Goal: Check status

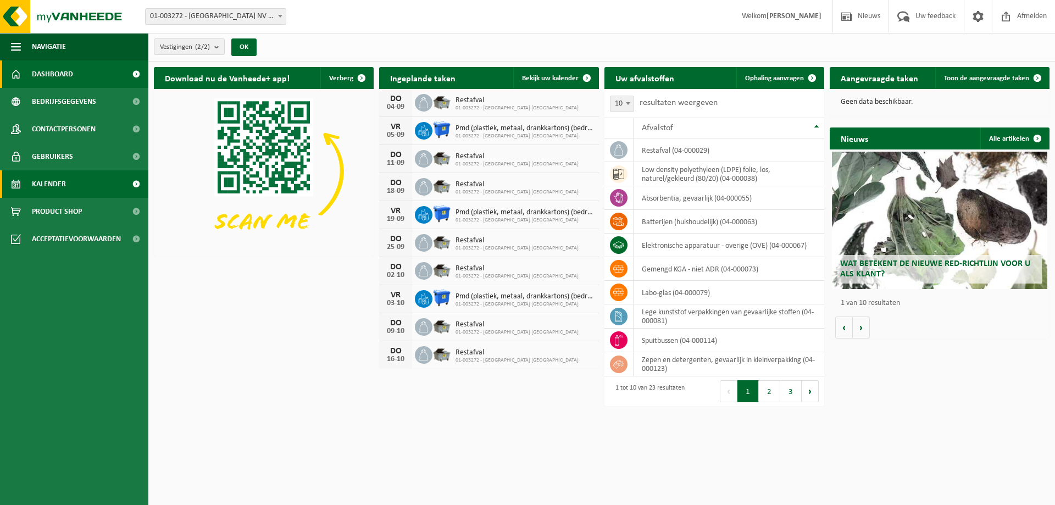
click at [44, 178] on span "Kalender" at bounding box center [49, 183] width 34 height 27
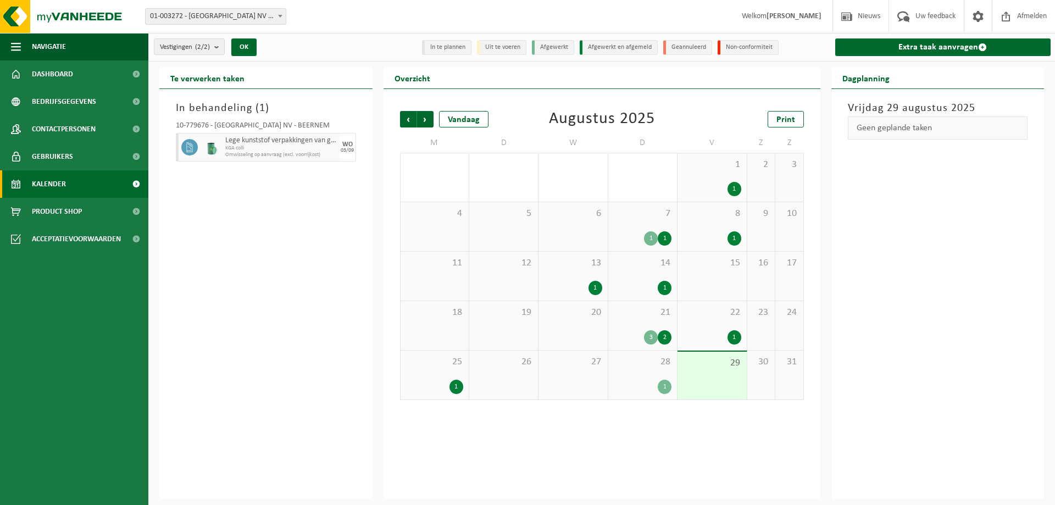
click at [649, 377] on div "28 1" at bounding box center [643, 375] width 69 height 49
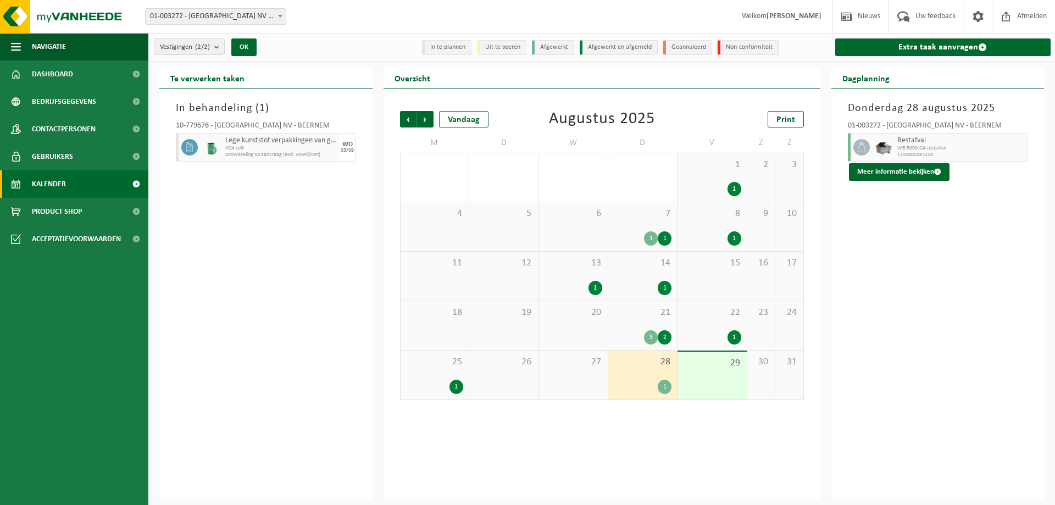
click at [443, 361] on span "25" at bounding box center [434, 362] width 57 height 12
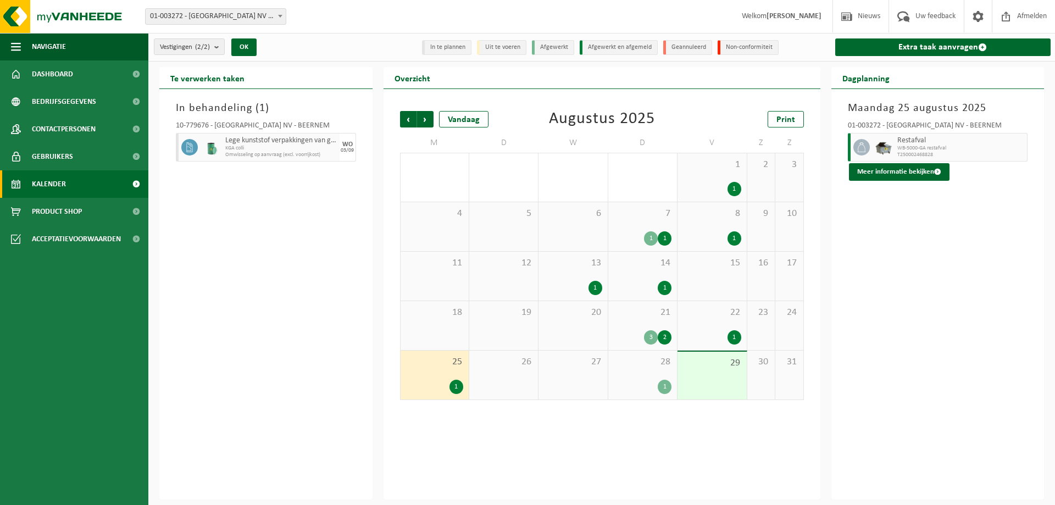
click at [642, 358] on span "28" at bounding box center [643, 362] width 58 height 12
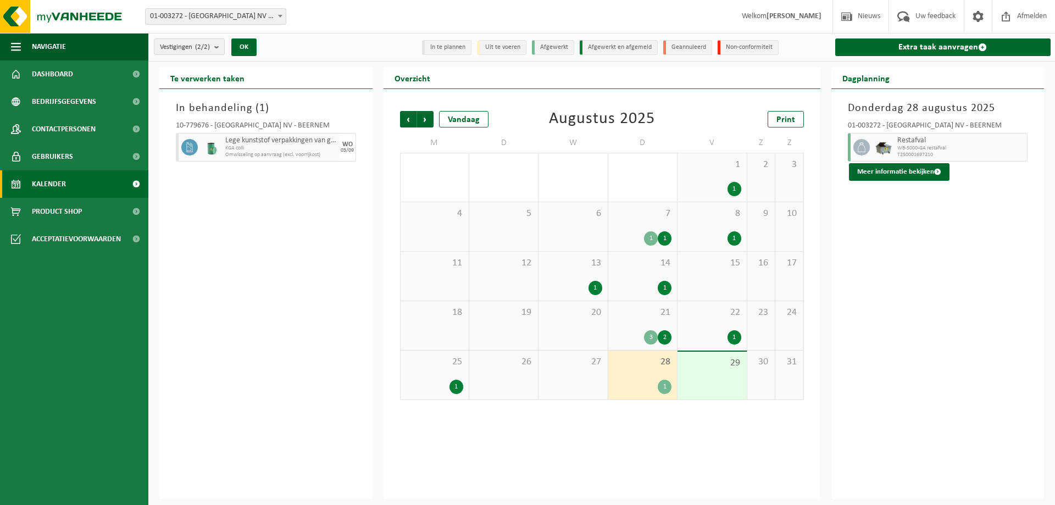
click at [449, 374] on div "25 1" at bounding box center [435, 375] width 68 height 49
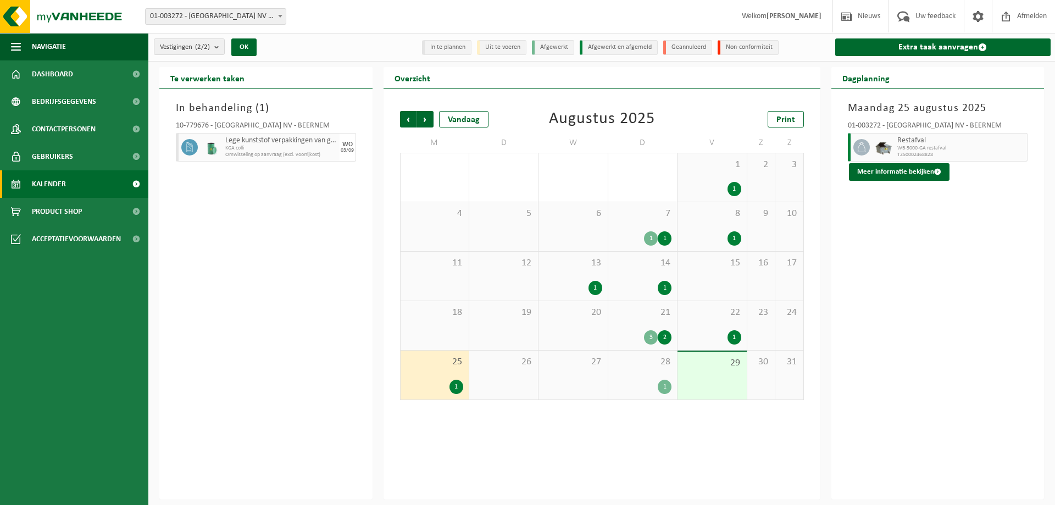
click at [652, 369] on div "28 1" at bounding box center [643, 375] width 69 height 49
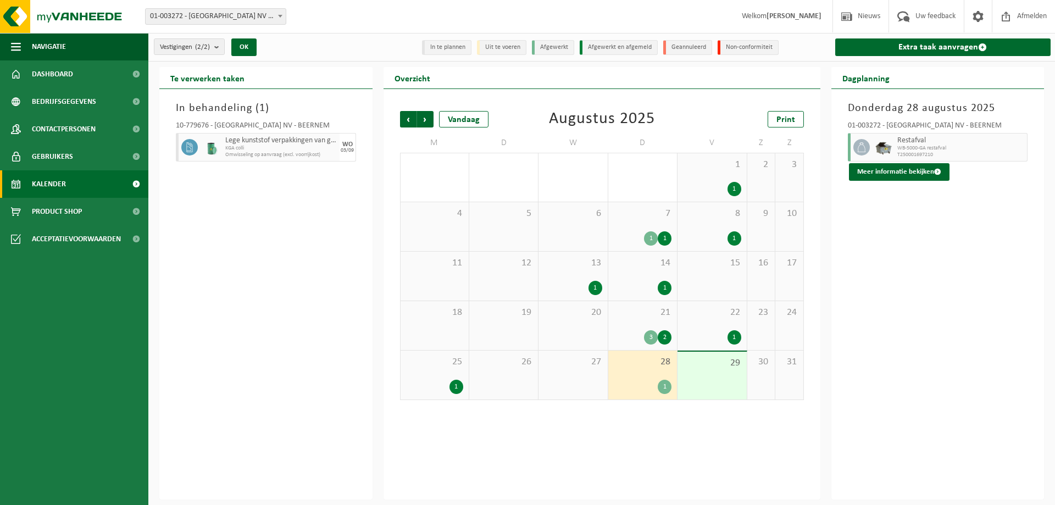
click at [318, 317] on div "In behandeling ( 1 ) 10-779676 - BELGOSUC NV - BEERNEM Lege kunststof verpakkin…" at bounding box center [265, 294] width 213 height 411
